Goal: Check status: Check status

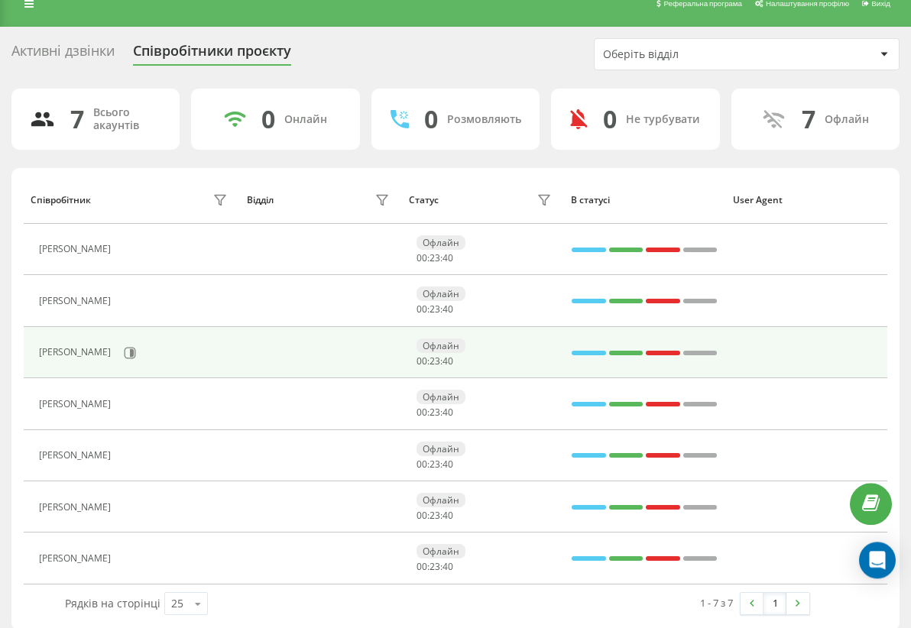
scroll to position [33, 0]
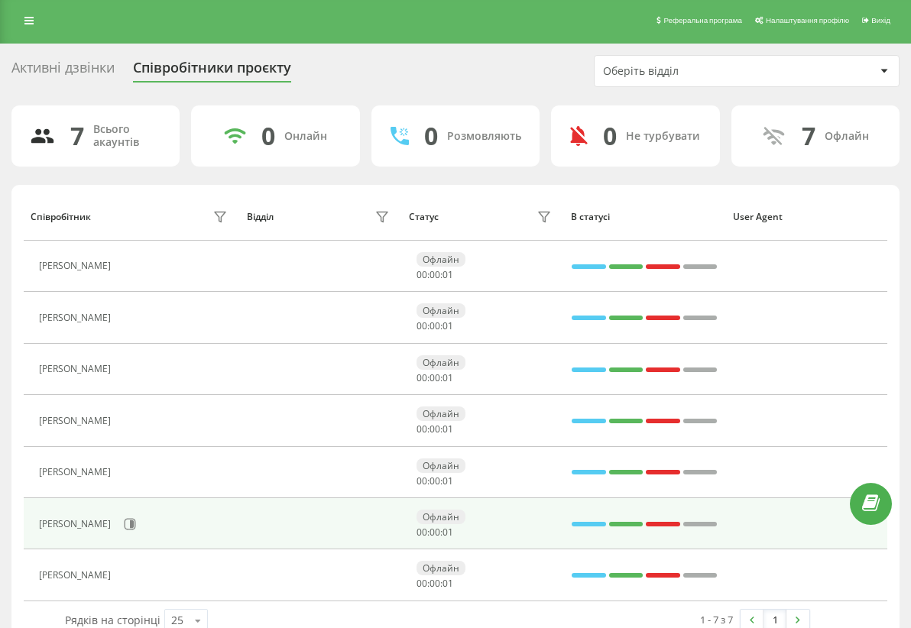
scroll to position [33, 0]
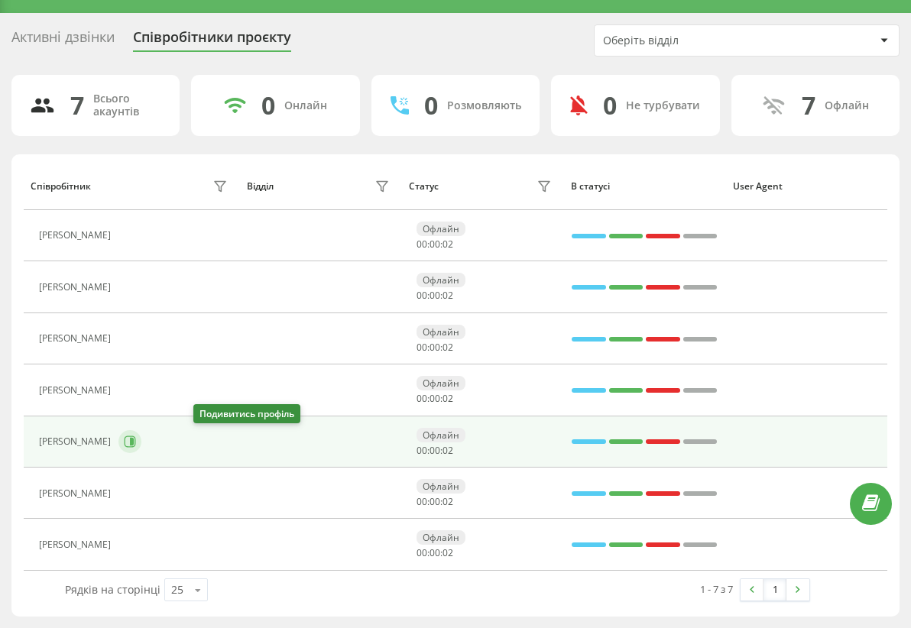
click at [141, 446] on button at bounding box center [129, 441] width 23 height 23
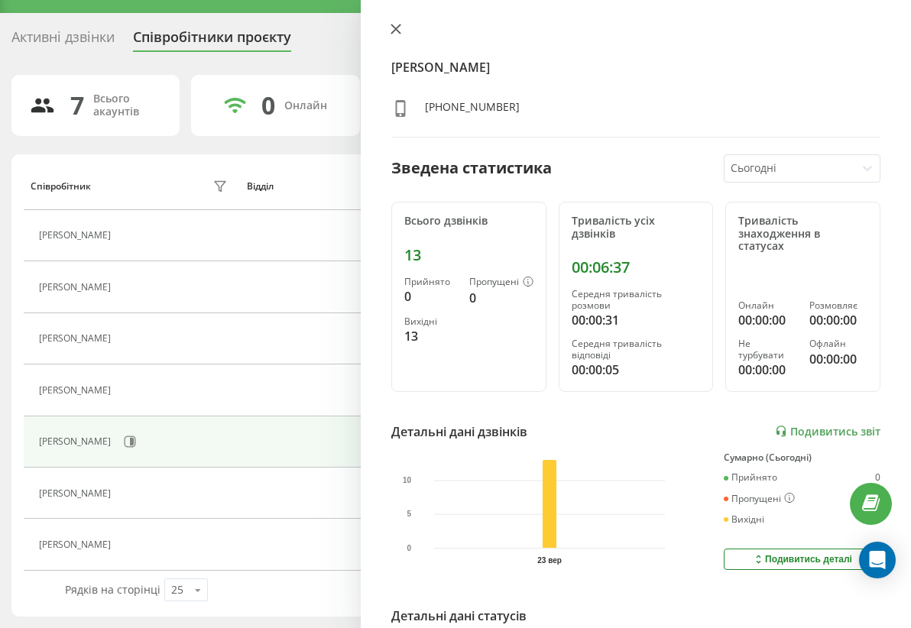
click at [391, 28] on icon at bounding box center [395, 28] width 9 height 9
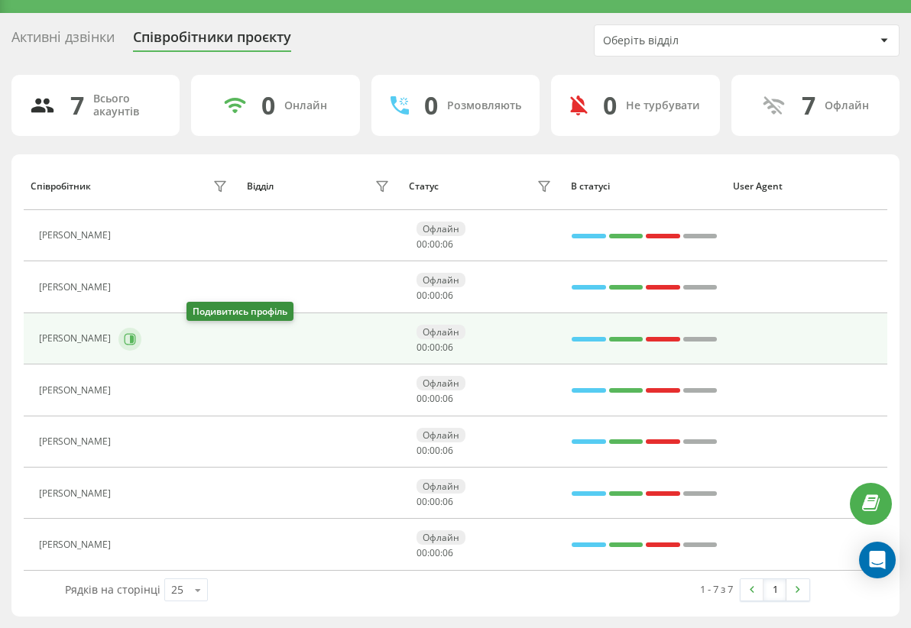
click at [134, 337] on icon at bounding box center [132, 339] width 4 height 8
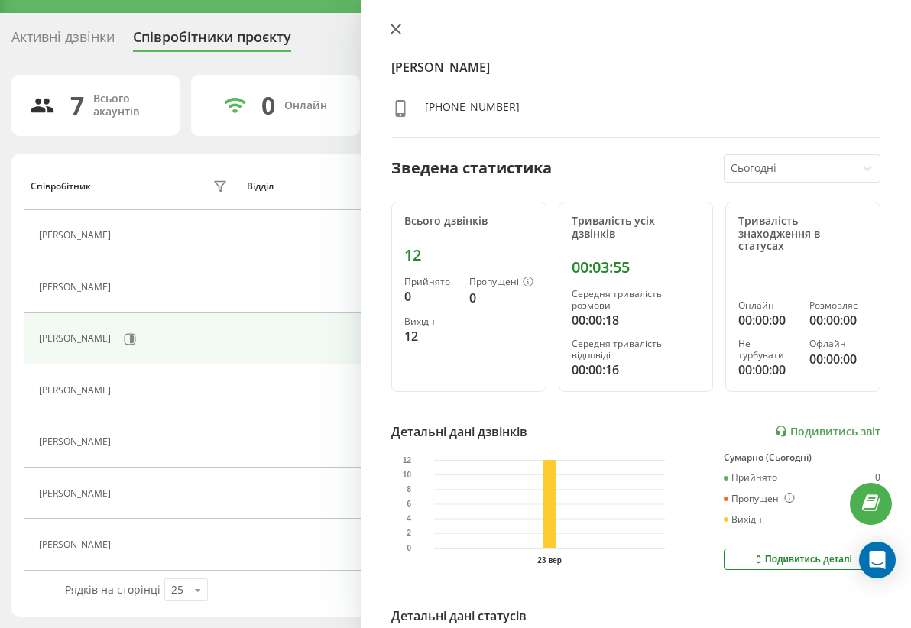
click at [387, 29] on button at bounding box center [396, 30] width 20 height 15
